Goal: Transaction & Acquisition: Purchase product/service

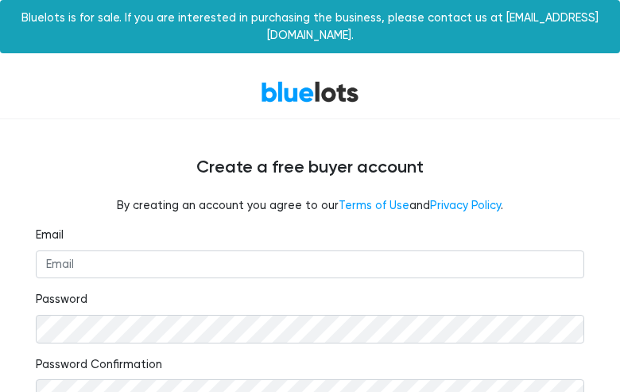
type input "[EMAIL_ADDRESS][DOMAIN_NAME]"
